Goal: Task Accomplishment & Management: Use online tool/utility

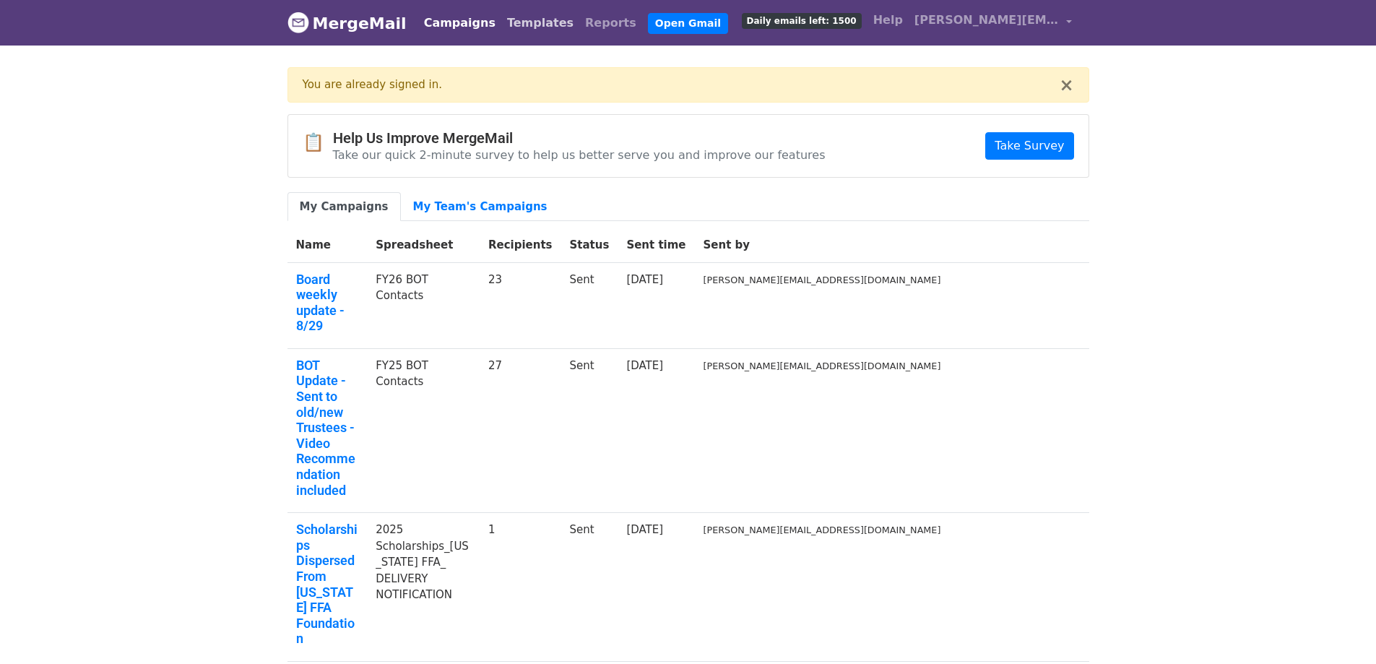
click at [511, 31] on link "Templates" at bounding box center [540, 23] width 78 height 29
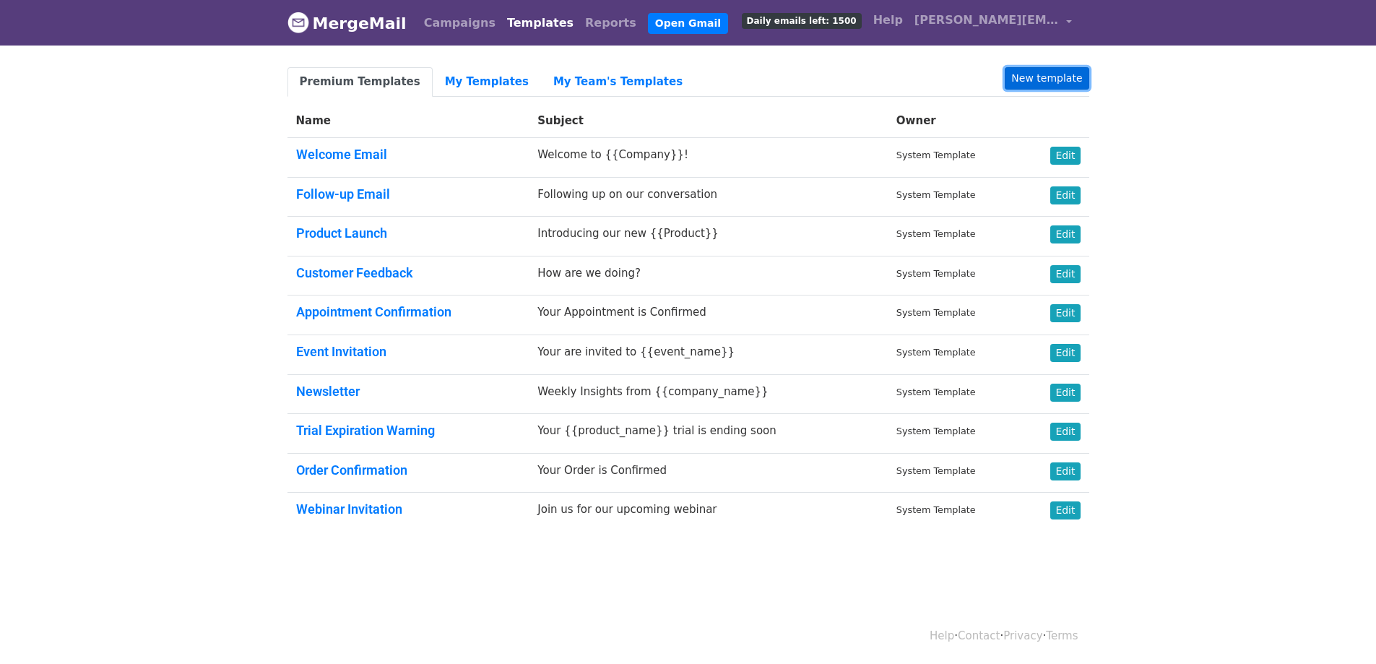
click at [1071, 72] on link "New template" at bounding box center [1047, 78] width 84 height 22
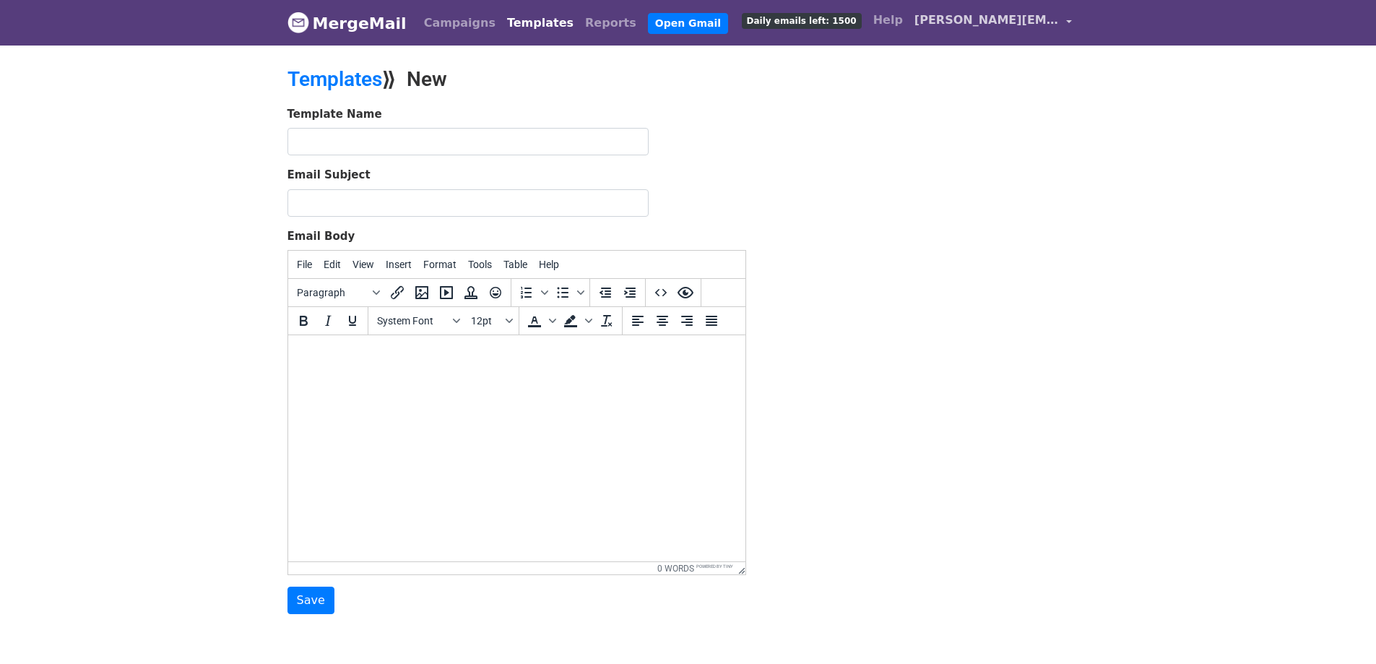
click at [1073, 18] on link "[PERSON_NAME][EMAIL_ADDRESS][DOMAIN_NAME]" at bounding box center [993, 23] width 169 height 34
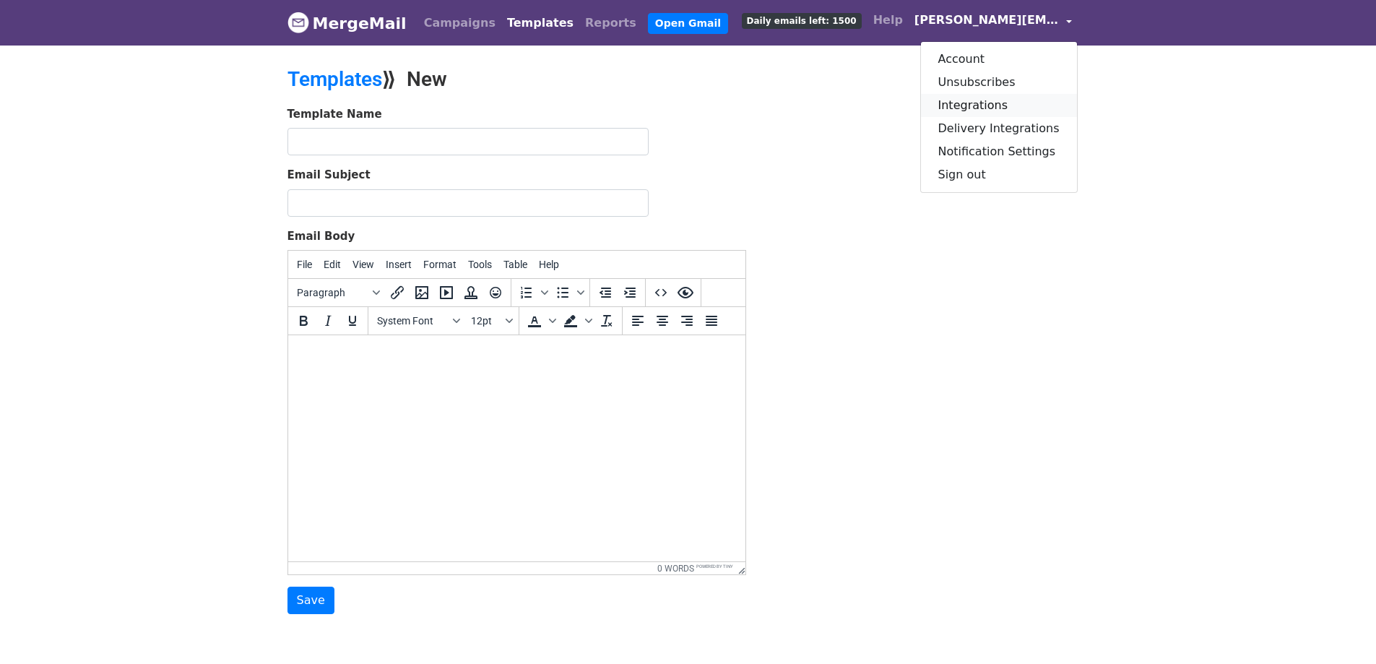
click at [988, 100] on link "Integrations" at bounding box center [999, 105] width 156 height 23
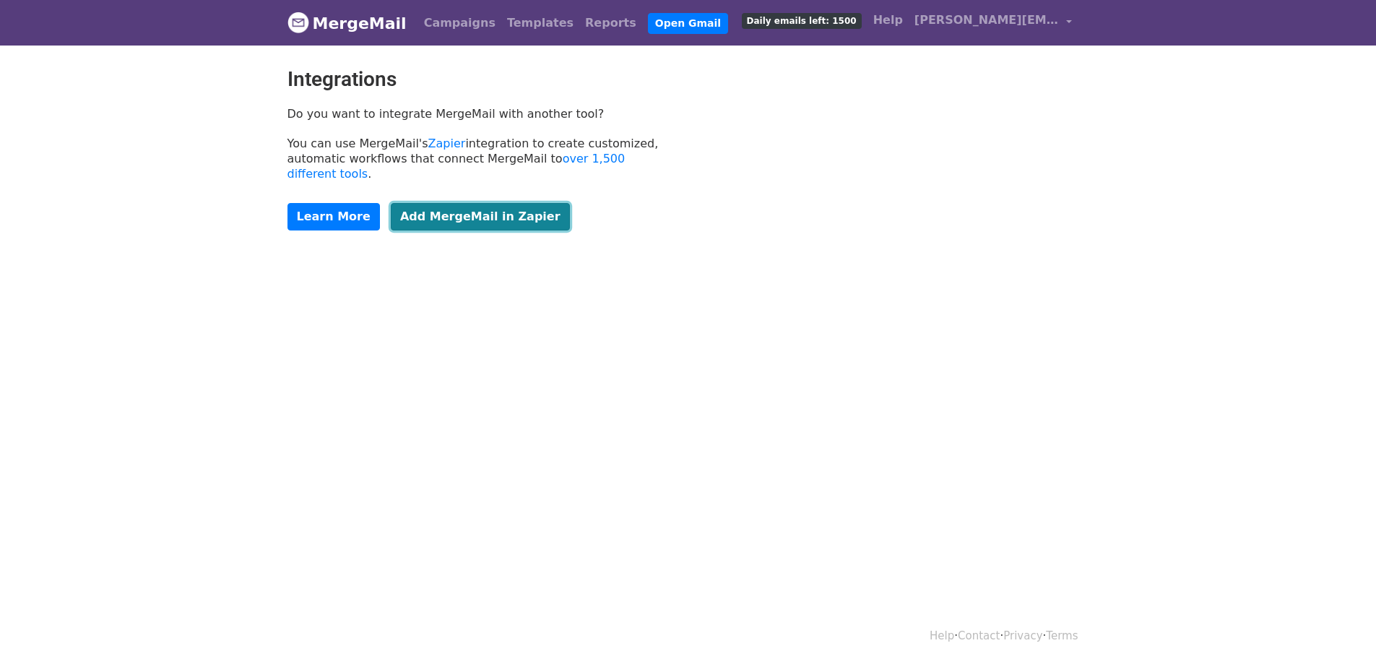
click at [478, 204] on link "Add MergeMail in Zapier" at bounding box center [480, 216] width 179 height 27
